Goal: Task Accomplishment & Management: Use online tool/utility

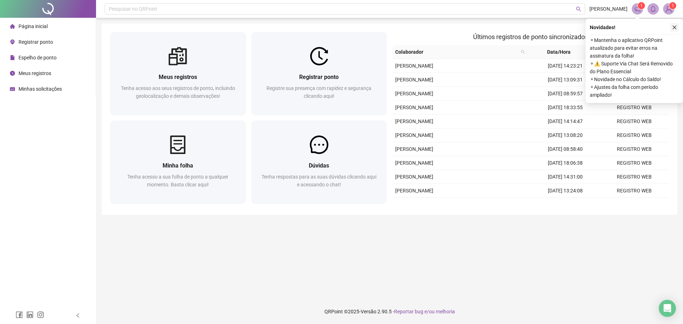
click at [673, 29] on icon "close" at bounding box center [674, 27] width 5 height 5
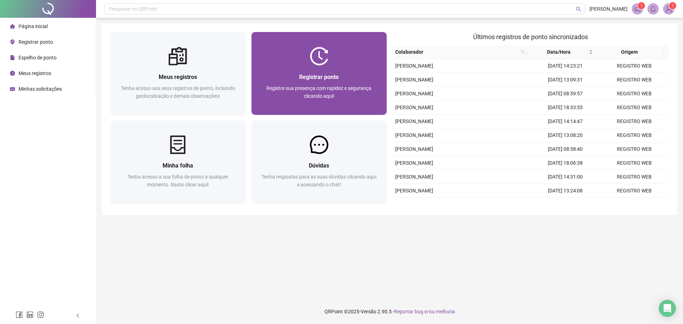
click at [316, 75] on span "Registrar ponto" at bounding box center [318, 77] width 39 height 7
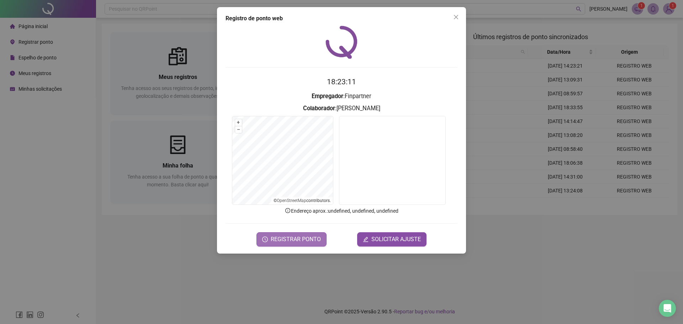
click at [303, 240] on span "REGISTRAR PONTO" at bounding box center [296, 239] width 50 height 9
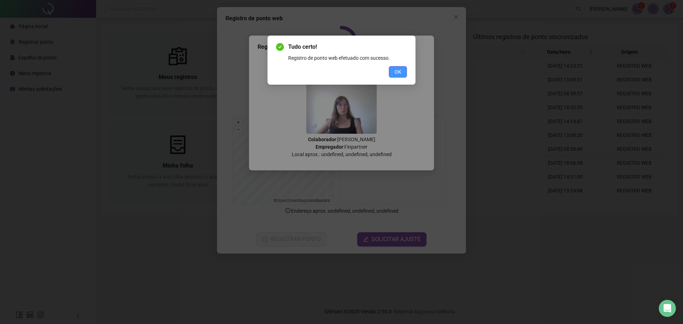
click at [398, 69] on span "OK" at bounding box center [397, 72] width 7 height 8
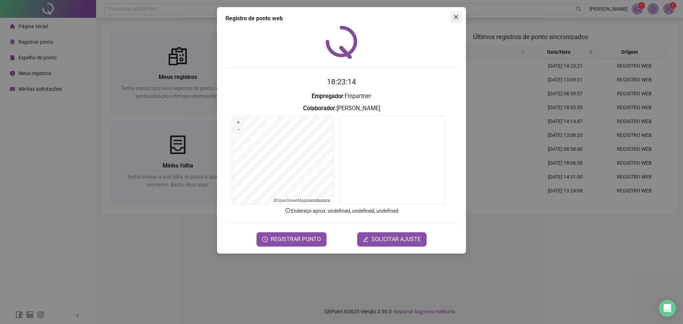
click at [454, 15] on icon "close" at bounding box center [456, 17] width 6 height 6
